Goal: Task Accomplishment & Management: Manage account settings

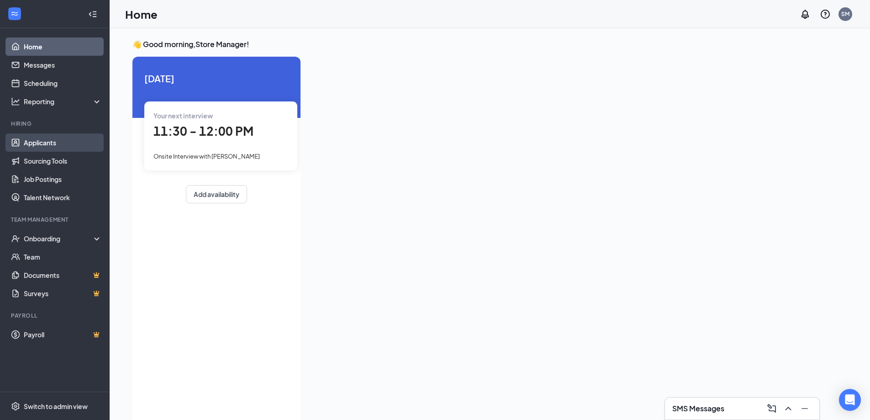
click at [50, 139] on link "Applicants" at bounding box center [63, 142] width 78 height 18
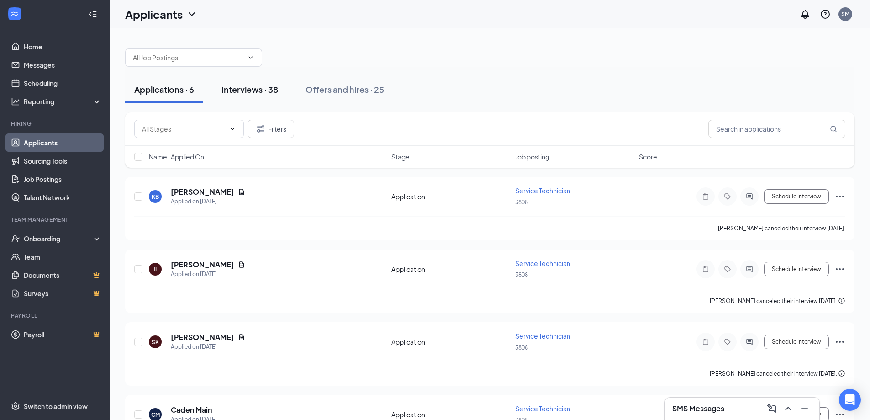
click at [250, 92] on div "Interviews · 38" at bounding box center [250, 89] width 57 height 11
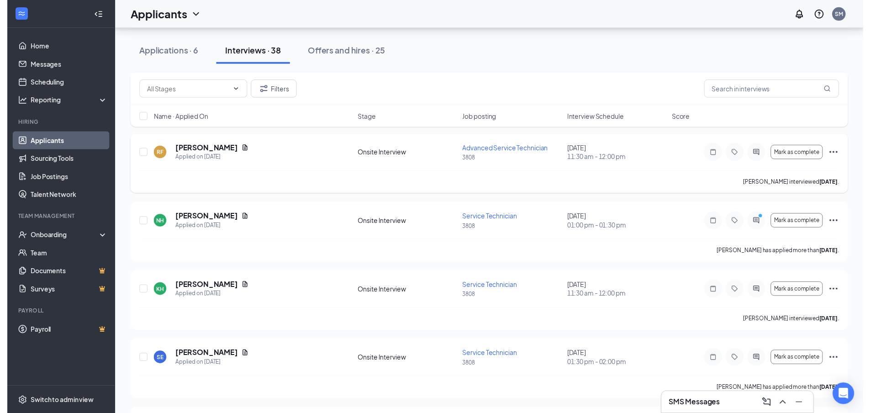
scroll to position [320, 0]
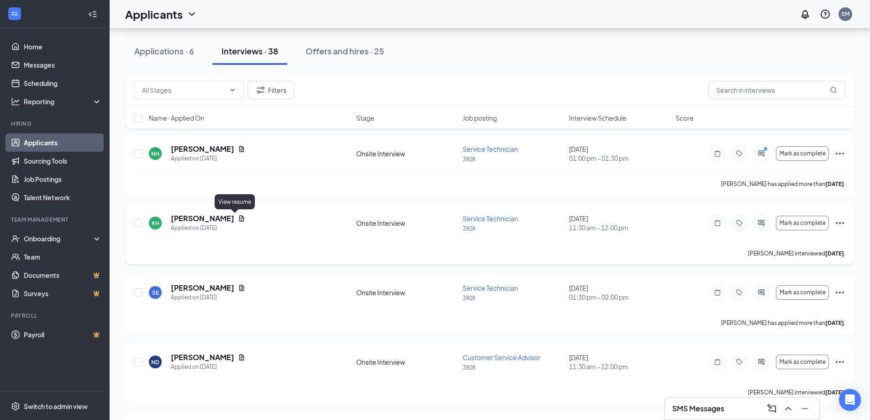
click at [239, 217] on icon "Document" at bounding box center [241, 218] width 5 height 6
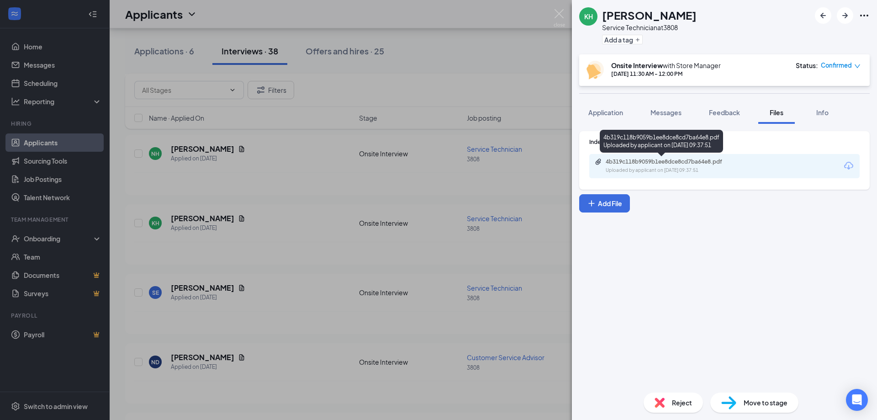
click at [654, 168] on div "Uploaded by applicant on Sep 08, 2025 at 09:37:51" at bounding box center [674, 170] width 137 height 7
click at [321, 155] on div "KH KEVIN HERRERA Service Technician at 3808 Add a tag Onsite Interview with Sto…" at bounding box center [438, 210] width 877 height 420
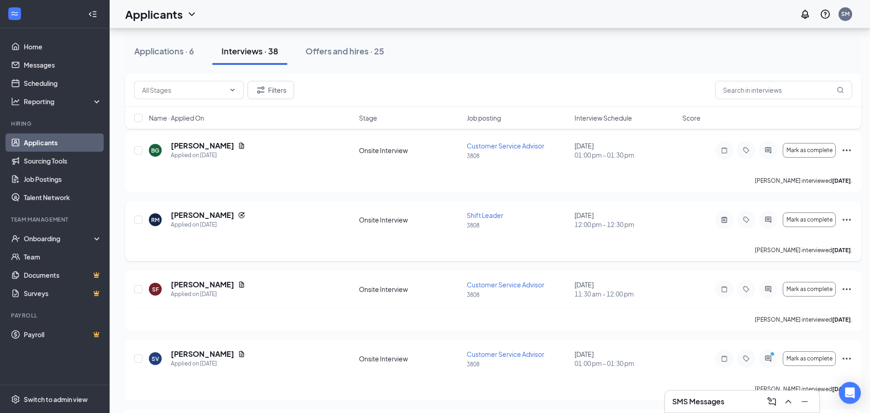
scroll to position [913, 0]
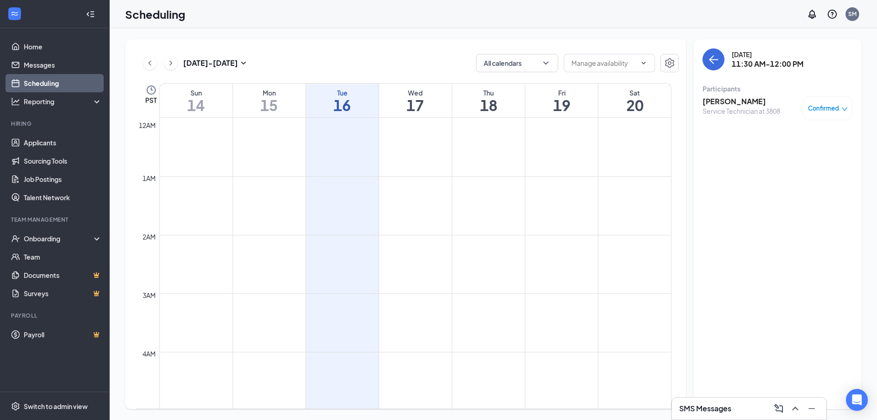
scroll to position [540, 0]
